Goal: Obtain resource: Obtain resource

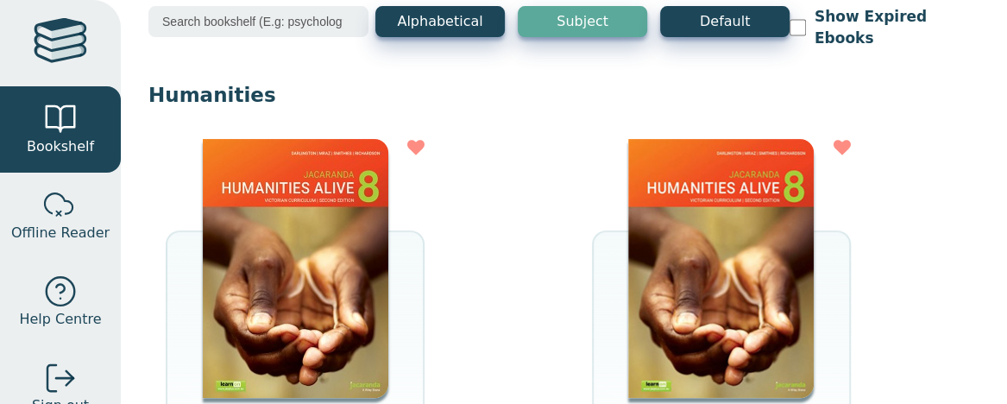
scroll to position [98, 0]
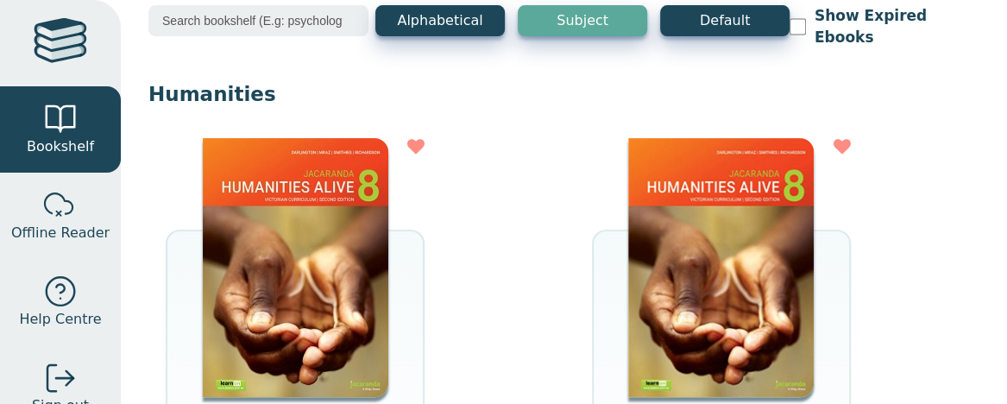
click at [330, 167] on img at bounding box center [296, 267] width 186 height 259
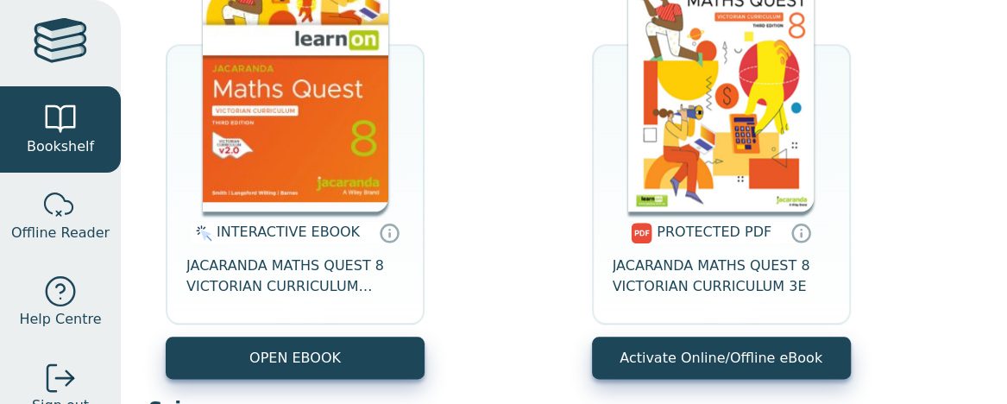
scroll to position [796, 0]
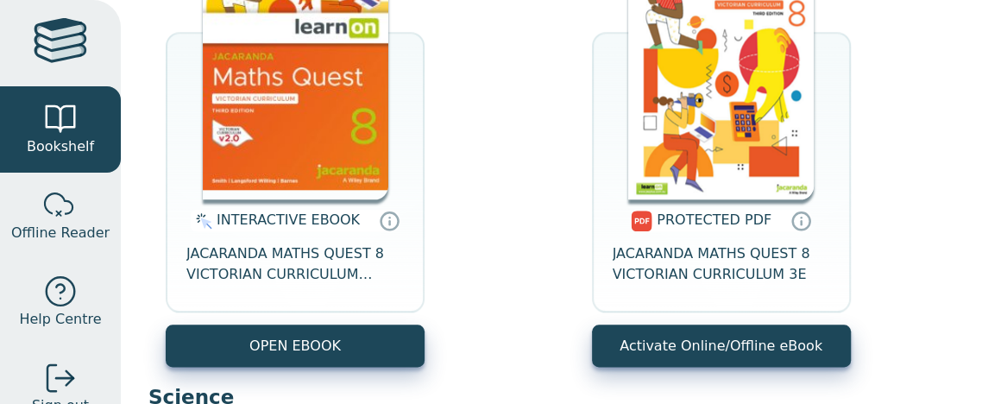
click at [328, 102] on img at bounding box center [296, 69] width 186 height 259
